Goal: Task Accomplishment & Management: Use online tool/utility

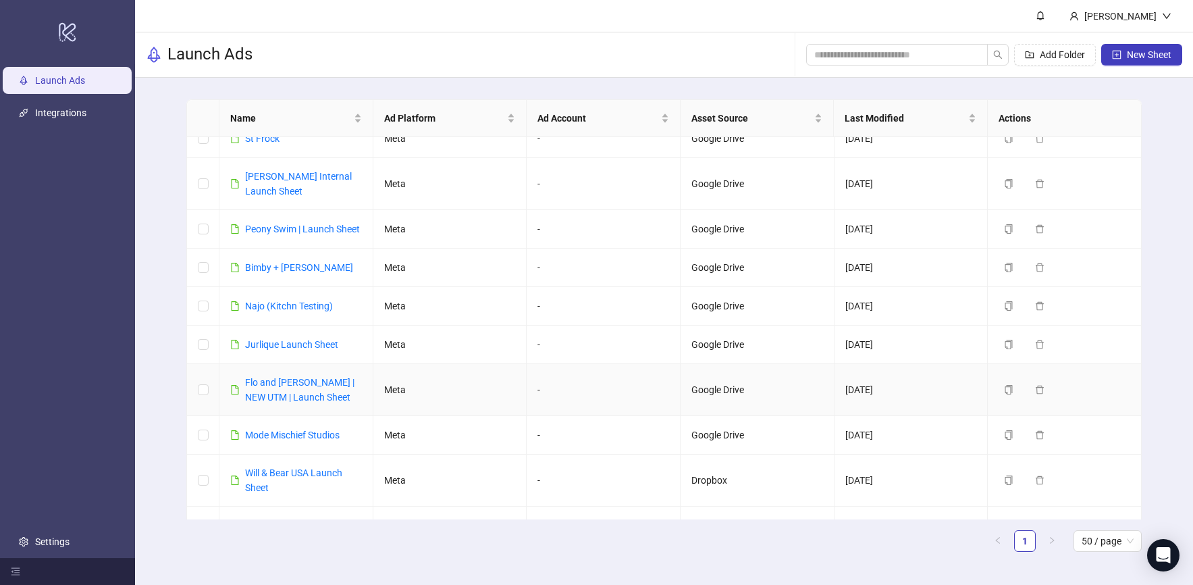
scroll to position [276, 0]
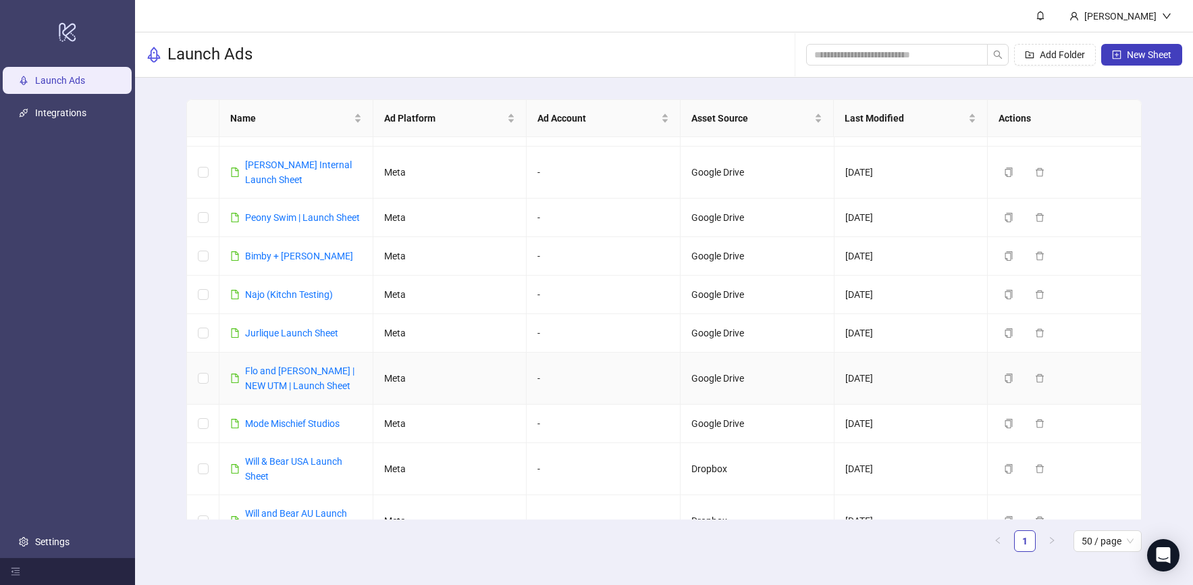
click at [278, 363] on div "Flo and [PERSON_NAME] | NEW UTM | Launch Sheet" at bounding box center [303, 378] width 117 height 30
click at [271, 365] on link "Flo and [PERSON_NAME] | NEW UTM | Launch Sheet" at bounding box center [299, 378] width 109 height 26
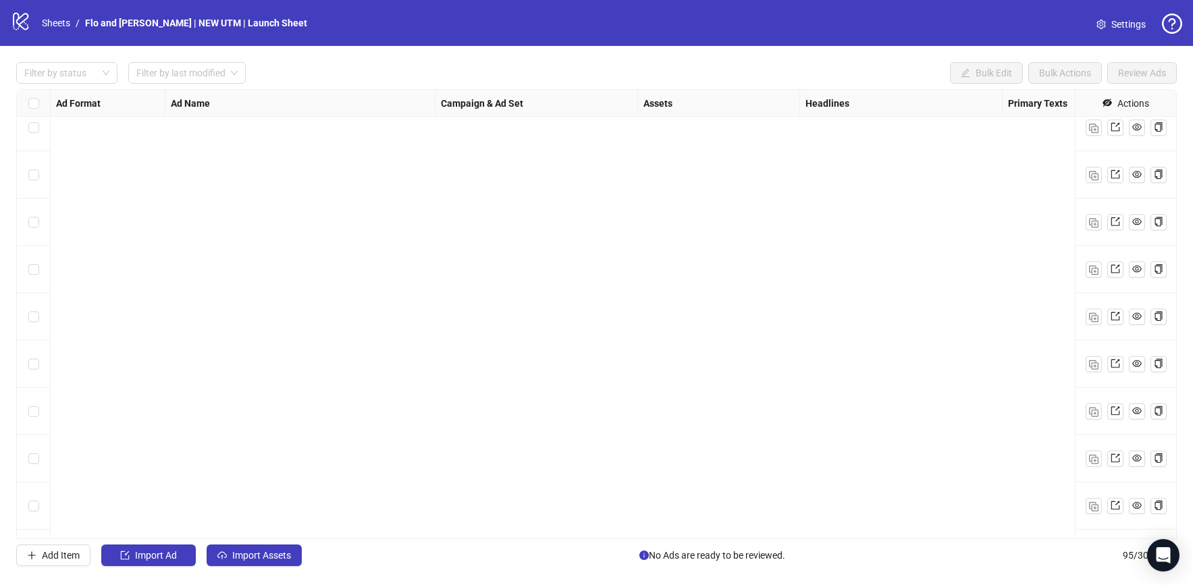
scroll to position [4069, 0]
